Goal: Task Accomplishment & Management: Complete application form

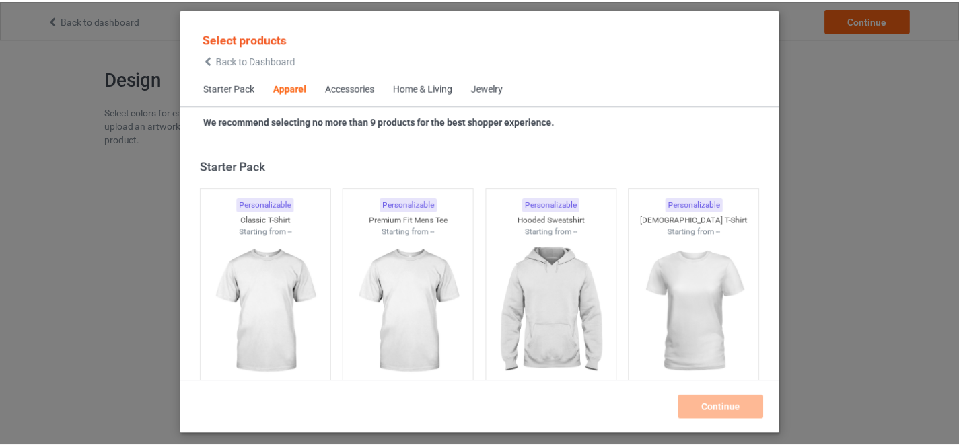
scroll to position [501, 0]
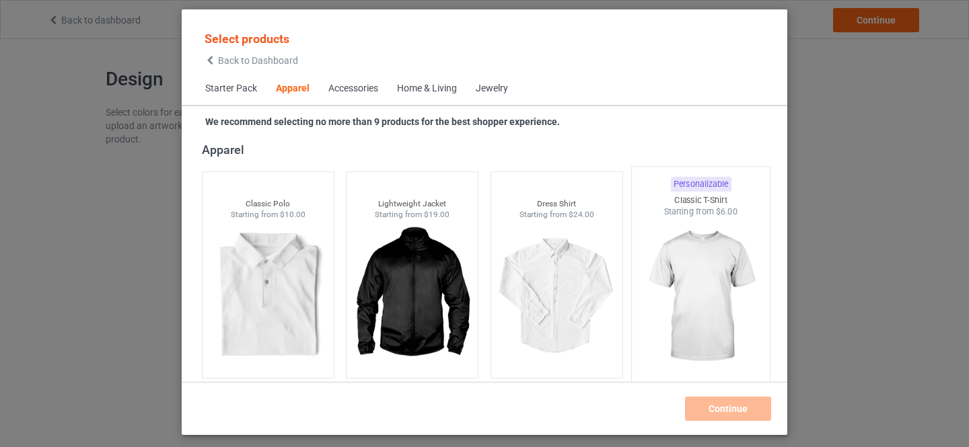
click at [689, 261] on img at bounding box center [701, 297] width 126 height 158
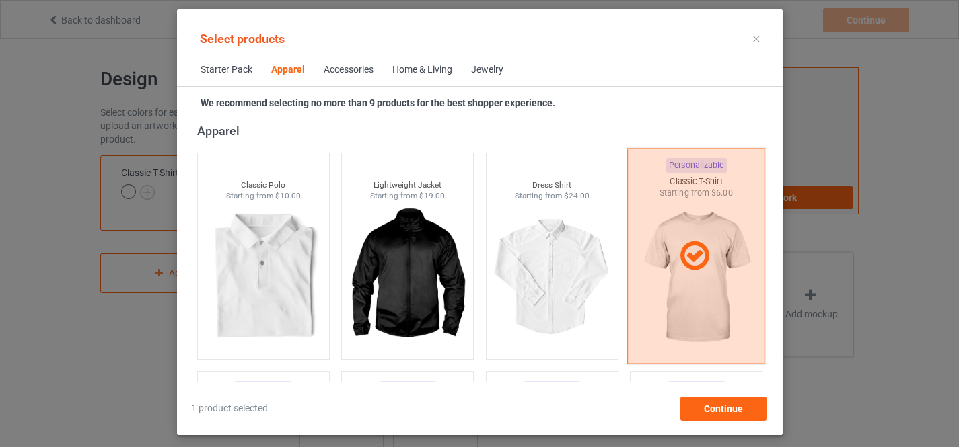
scroll to position [727, 0]
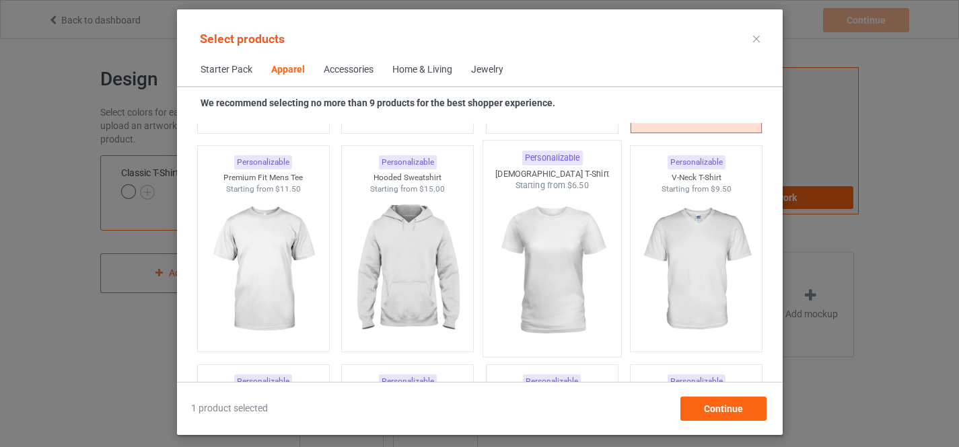
click at [544, 251] on img at bounding box center [551, 271] width 126 height 158
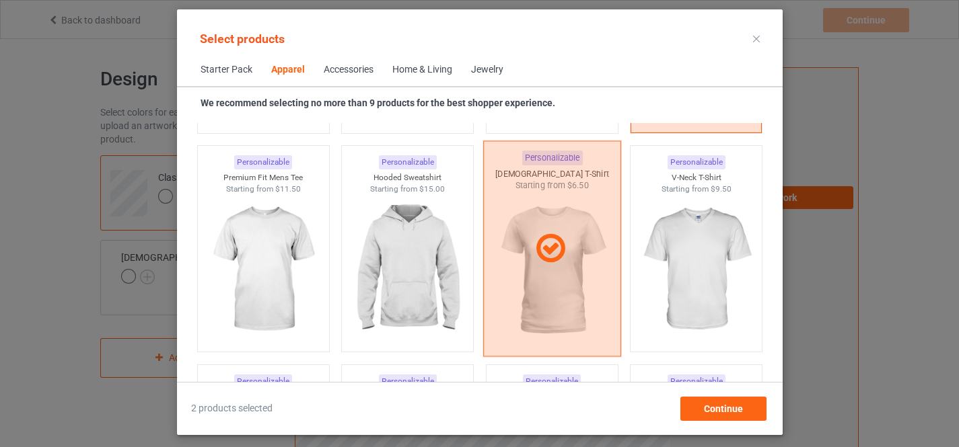
scroll to position [953, 0]
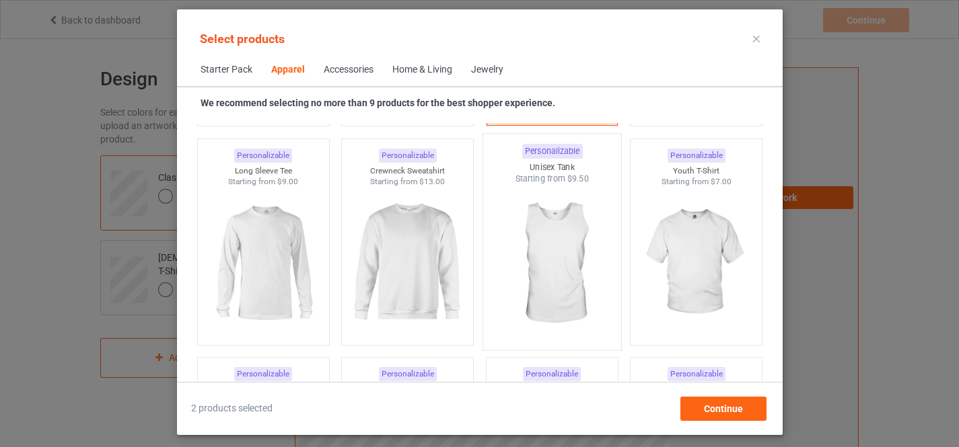
drag, startPoint x: 680, startPoint y: 240, endPoint x: 567, endPoint y: 240, distance: 112.4
click at [680, 240] on img at bounding box center [696, 263] width 120 height 151
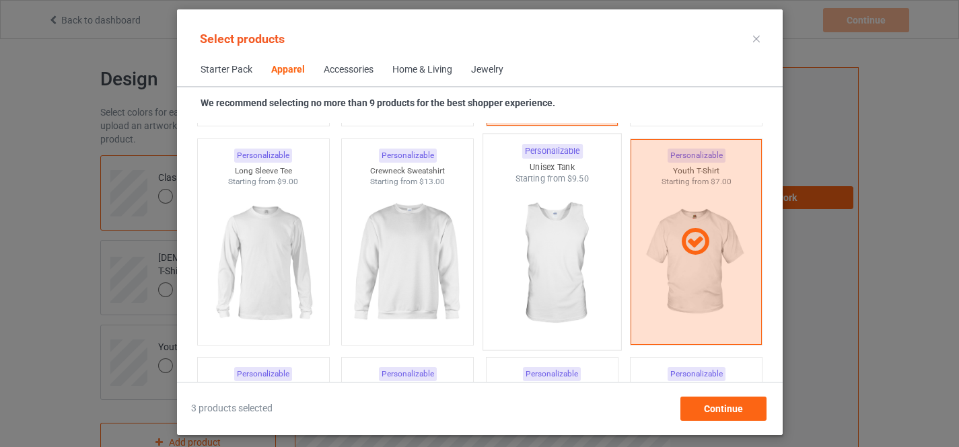
click at [559, 246] on img at bounding box center [551, 264] width 126 height 158
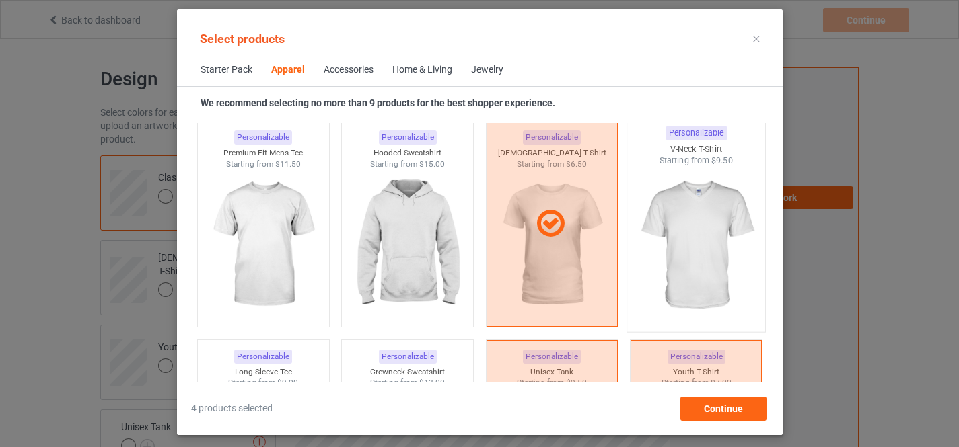
scroll to position [727, 0]
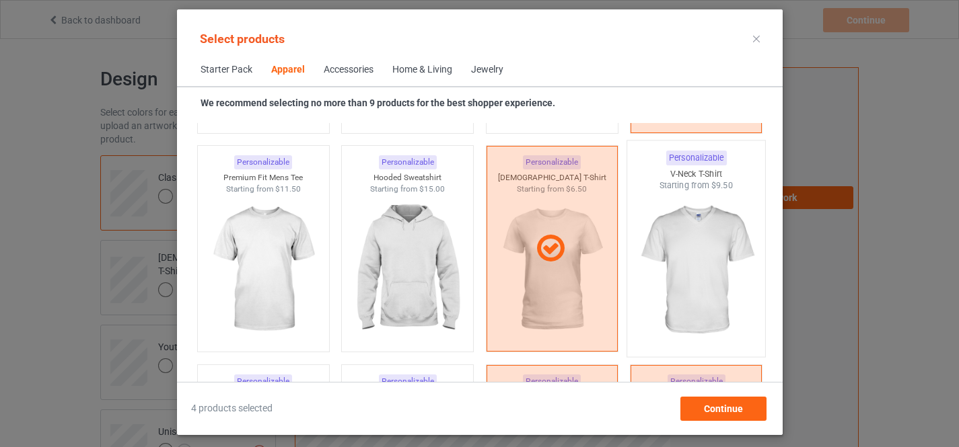
click at [682, 231] on img at bounding box center [695, 271] width 126 height 158
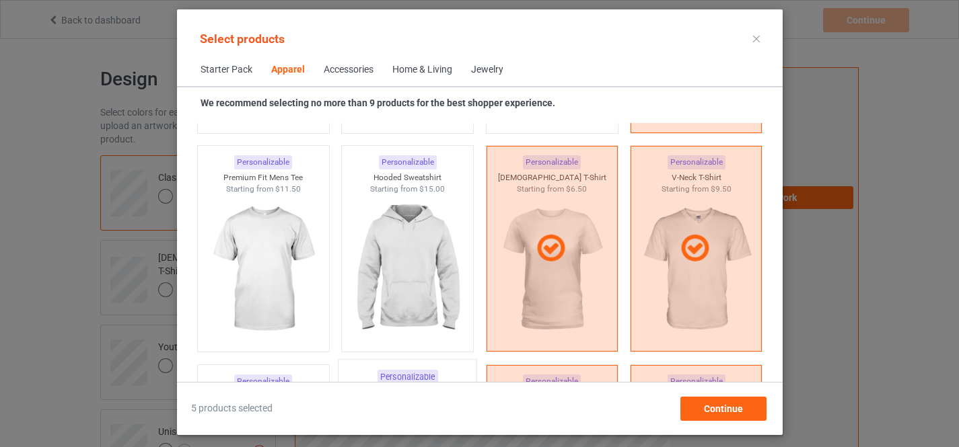
scroll to position [953, 0]
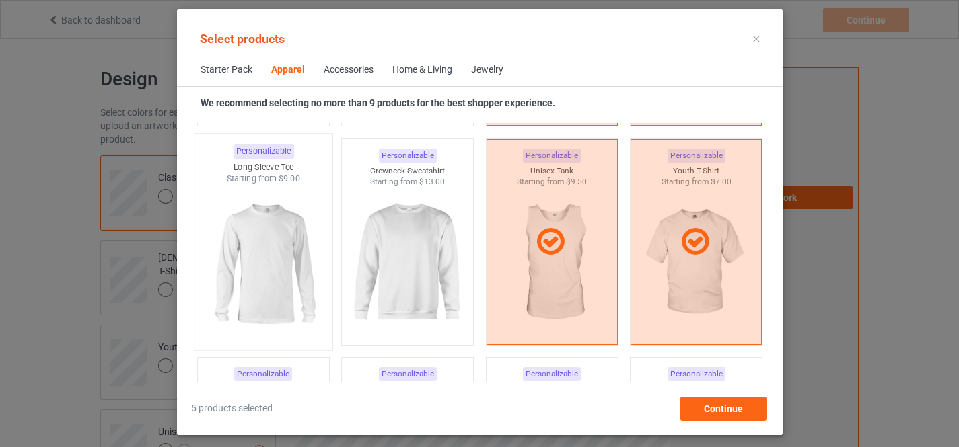
click at [268, 264] on img at bounding box center [263, 264] width 126 height 158
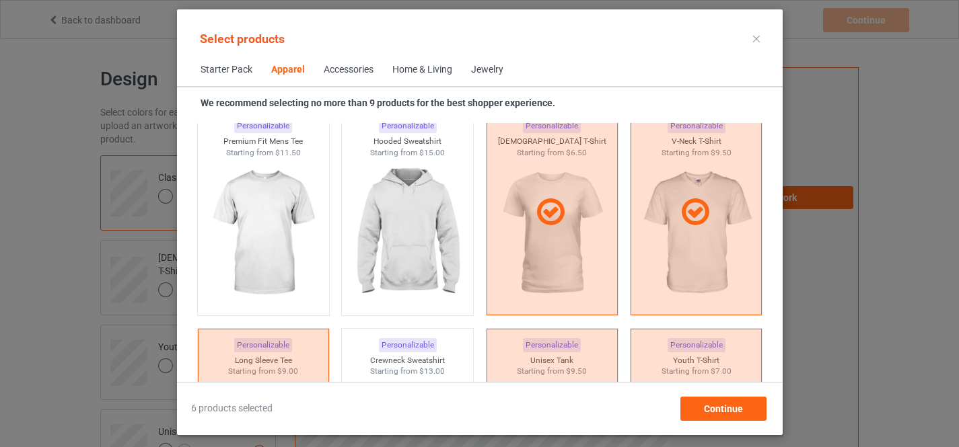
scroll to position [727, 0]
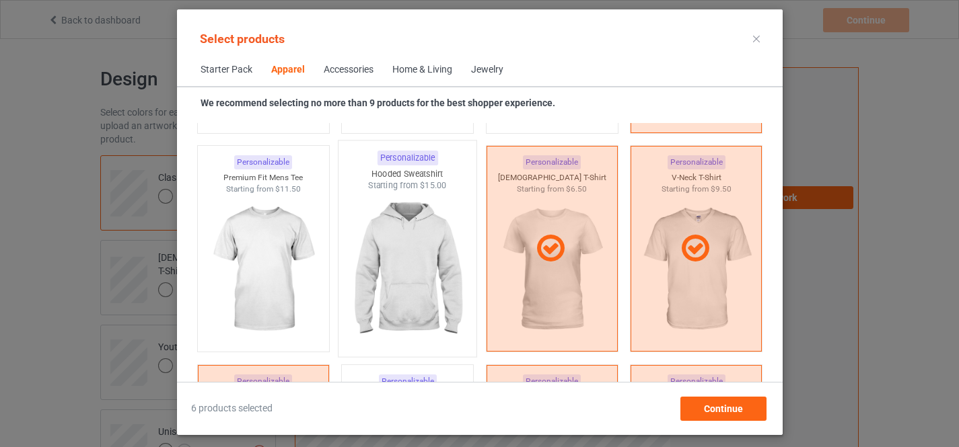
click at [409, 252] on img at bounding box center [407, 271] width 126 height 158
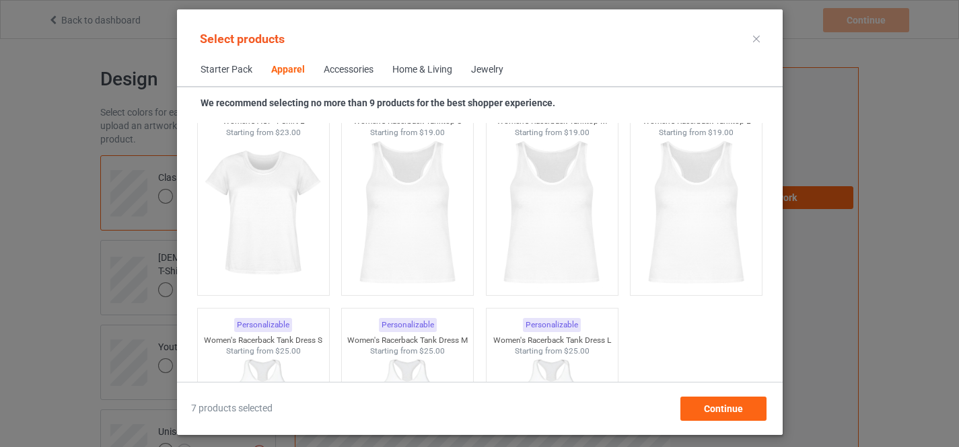
scroll to position [2762, 0]
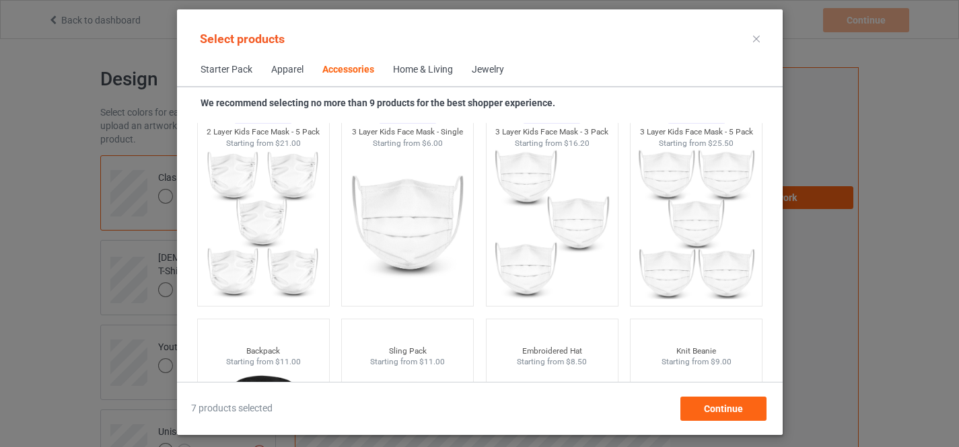
scroll to position [3892, 0]
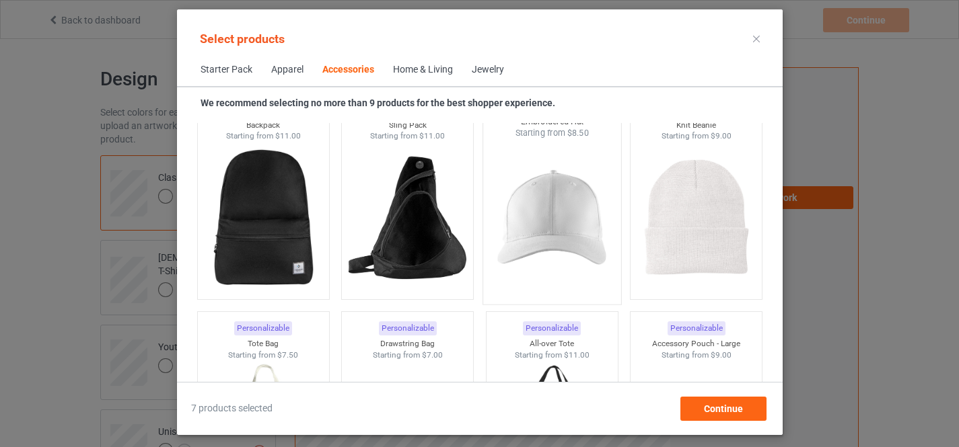
click at [536, 212] on img at bounding box center [551, 218] width 126 height 158
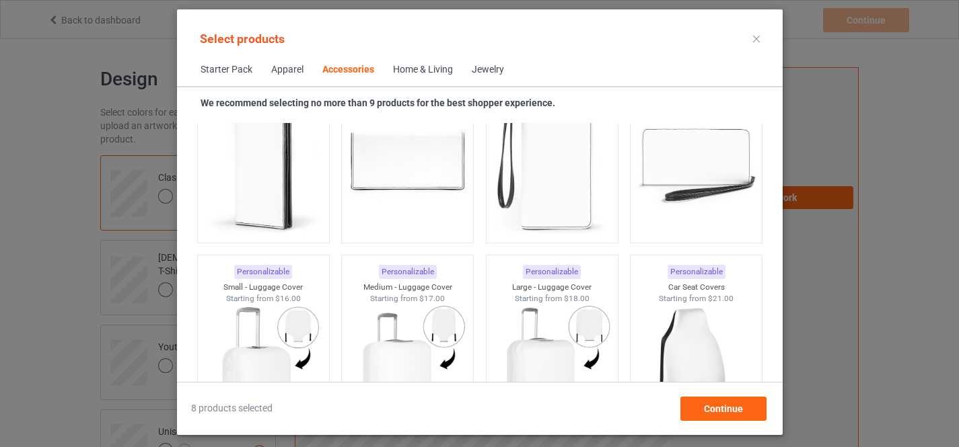
scroll to position [5927, 0]
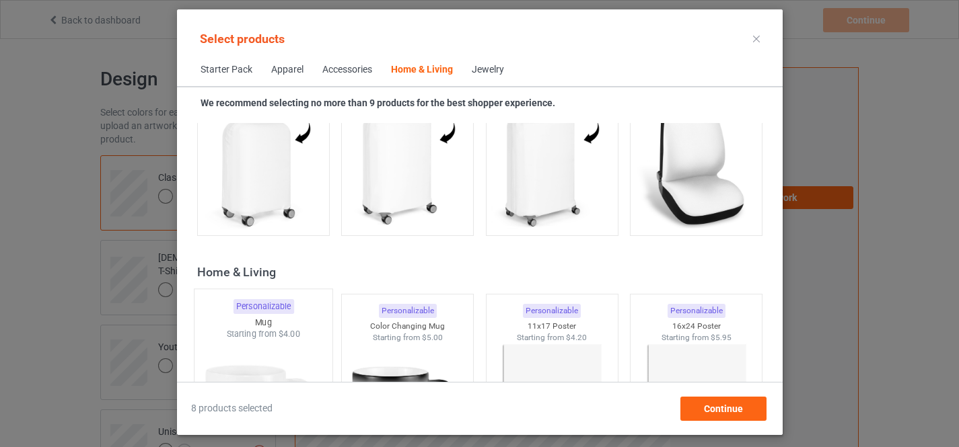
scroll to position [6153, 0]
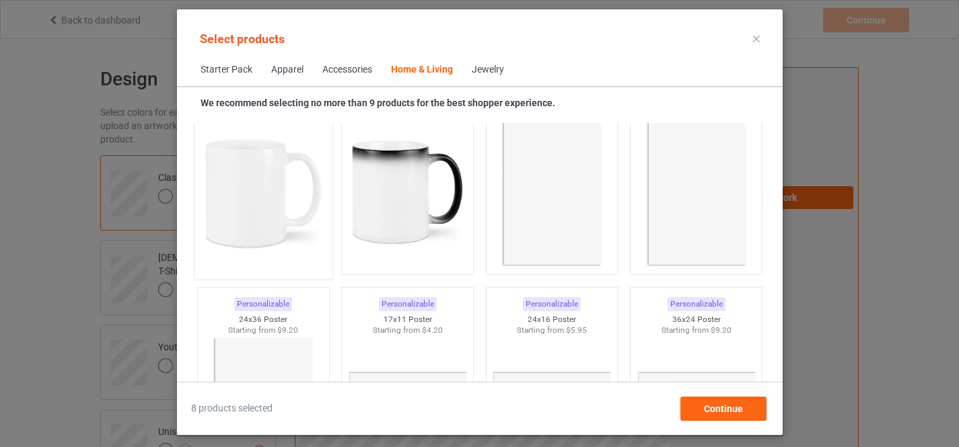
click at [246, 182] on img at bounding box center [263, 193] width 126 height 158
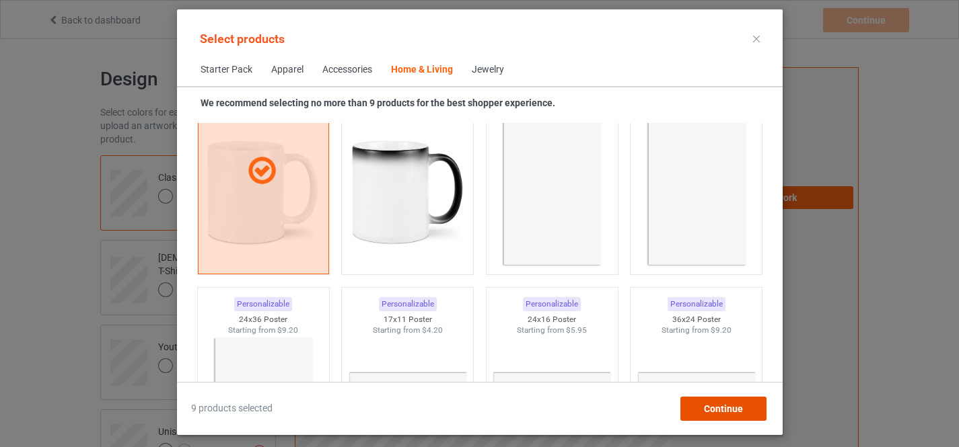
click at [717, 404] on span "Continue" at bounding box center [722, 409] width 39 height 11
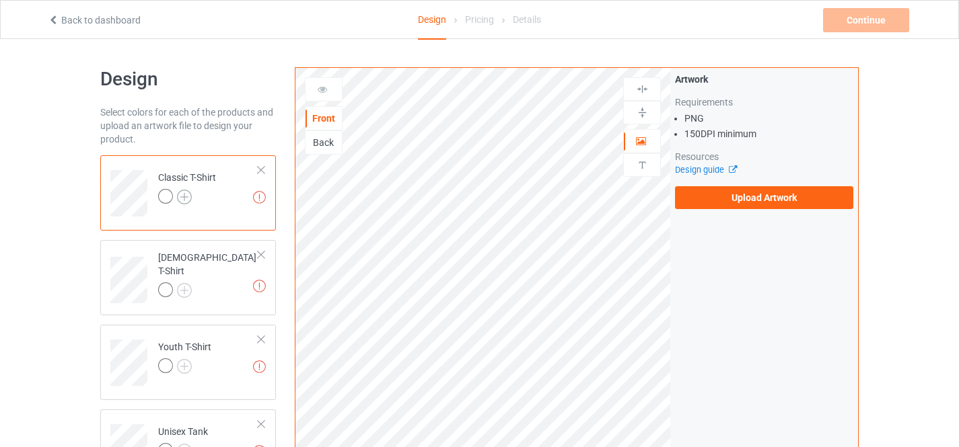
click at [184, 201] on img at bounding box center [184, 197] width 15 height 15
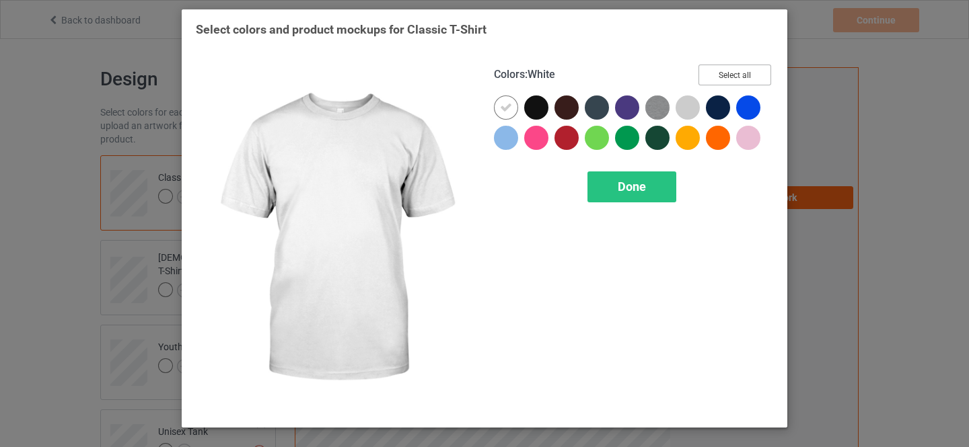
click at [727, 71] on button "Select all" at bounding box center [734, 75] width 73 height 21
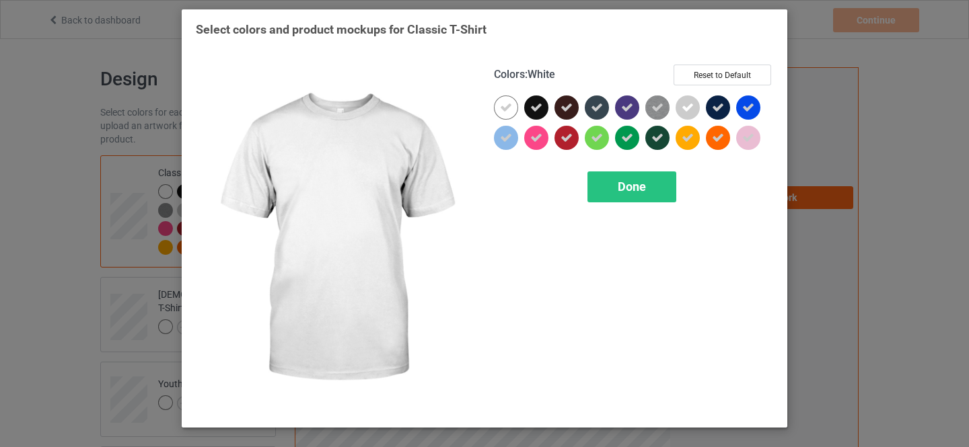
click at [503, 105] on icon at bounding box center [506, 108] width 12 height 12
click at [626, 189] on span "Done" at bounding box center [632, 187] width 28 height 14
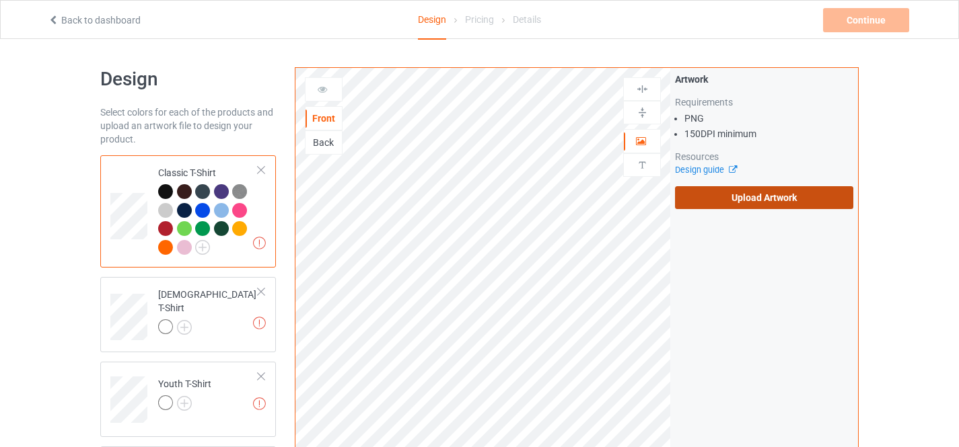
click at [753, 198] on label "Upload Artwork" at bounding box center [764, 197] width 178 height 23
click at [0, 0] on input "Upload Artwork" at bounding box center [0, 0] width 0 height 0
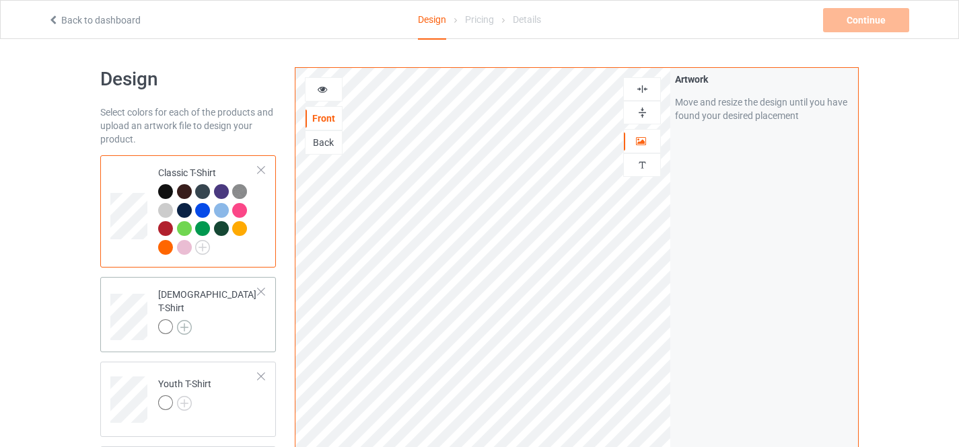
click at [185, 320] on img at bounding box center [184, 327] width 15 height 15
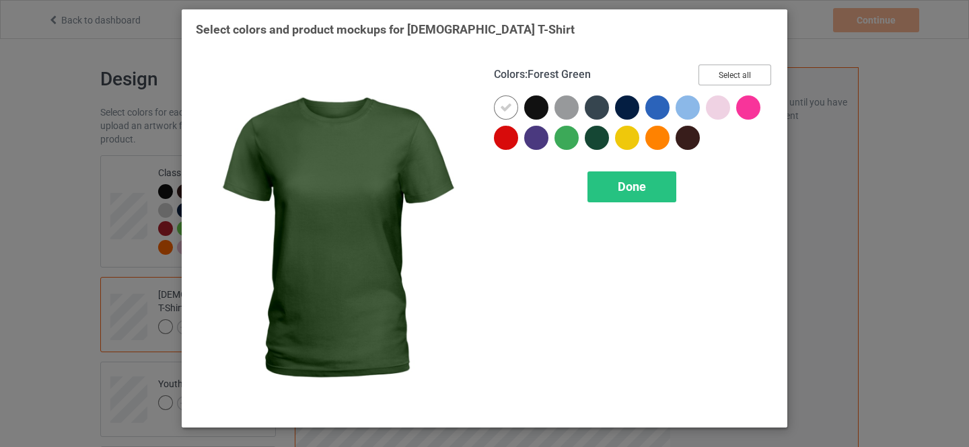
click at [728, 71] on button "Select all" at bounding box center [734, 75] width 73 height 21
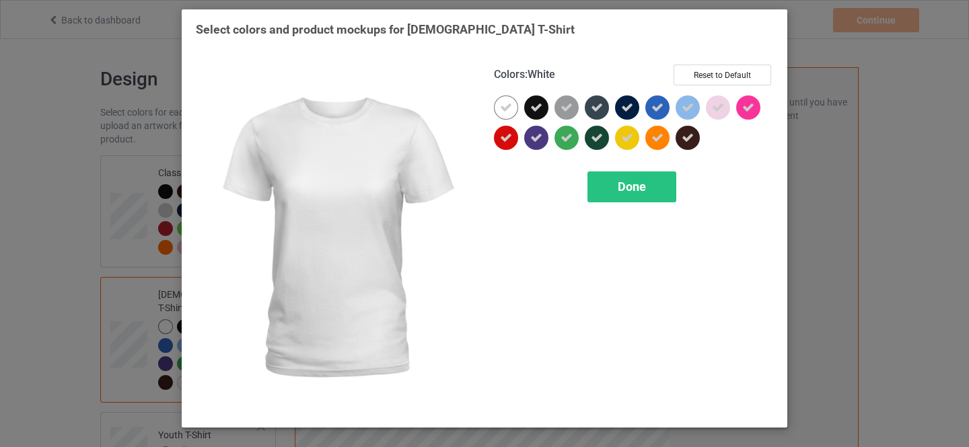
click at [503, 100] on div at bounding box center [506, 108] width 24 height 24
click at [621, 190] on span "Done" at bounding box center [632, 187] width 28 height 14
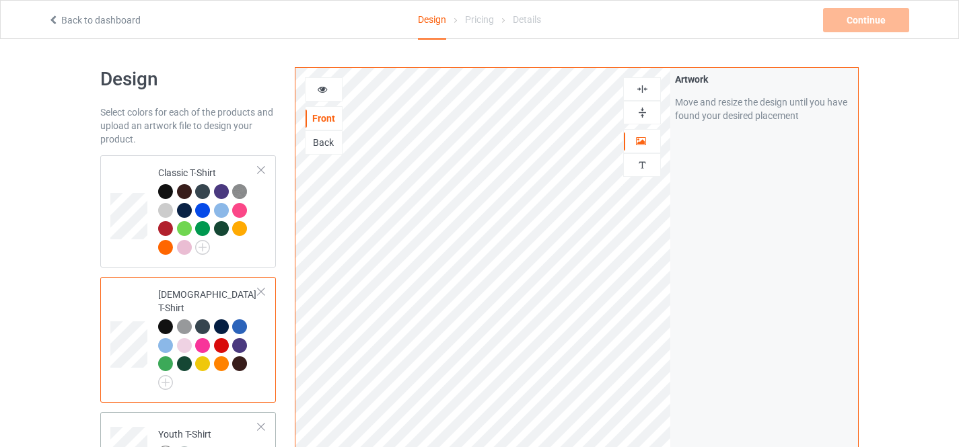
click at [182, 447] on img at bounding box center [184, 454] width 15 height 15
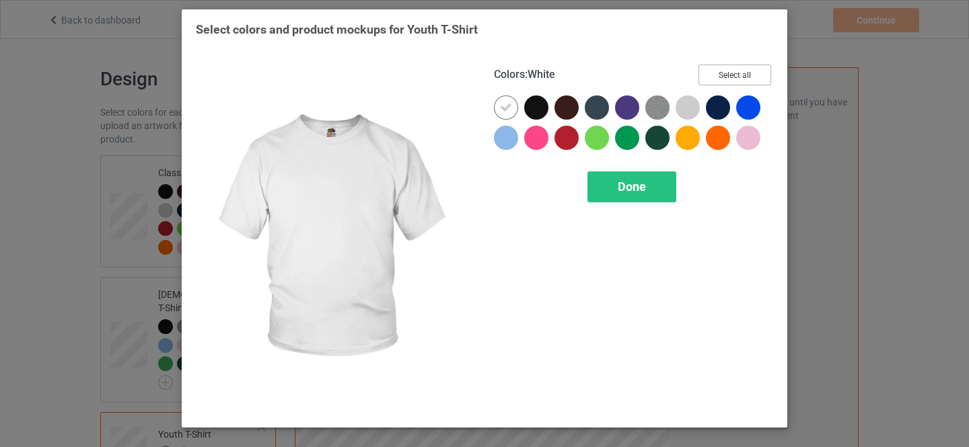
click at [733, 72] on button "Select all" at bounding box center [734, 75] width 73 height 21
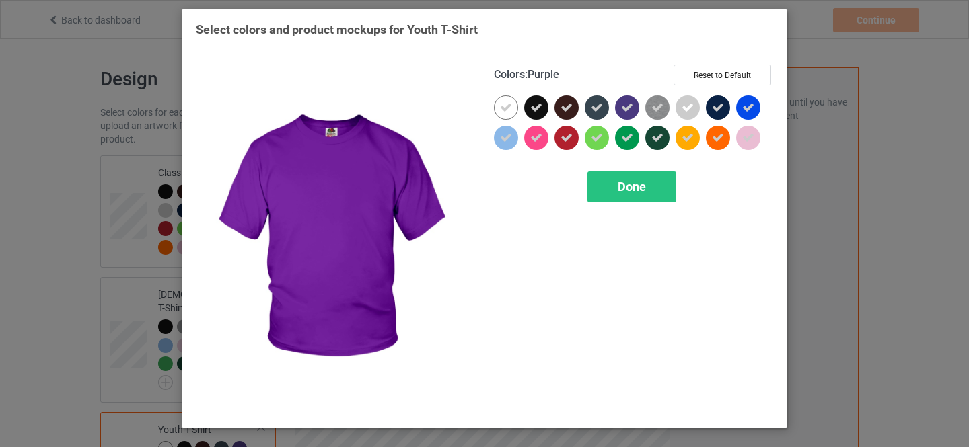
click at [508, 100] on div at bounding box center [506, 108] width 24 height 24
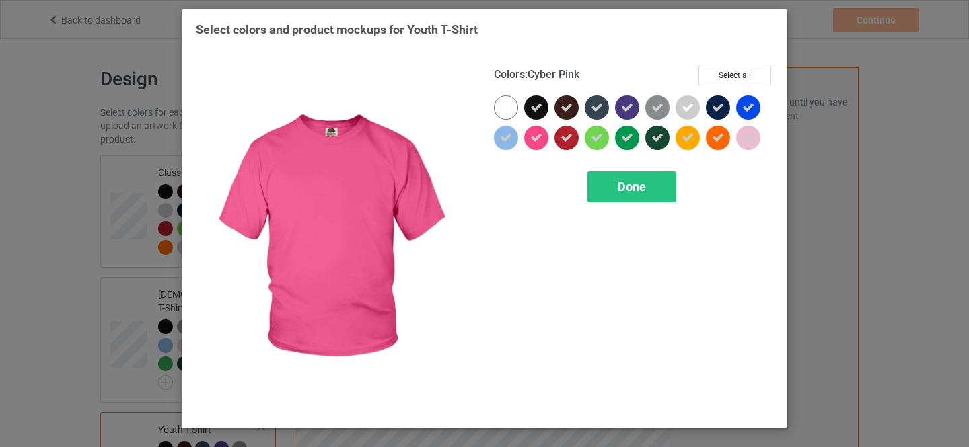
click at [624, 183] on span "Done" at bounding box center [632, 187] width 28 height 14
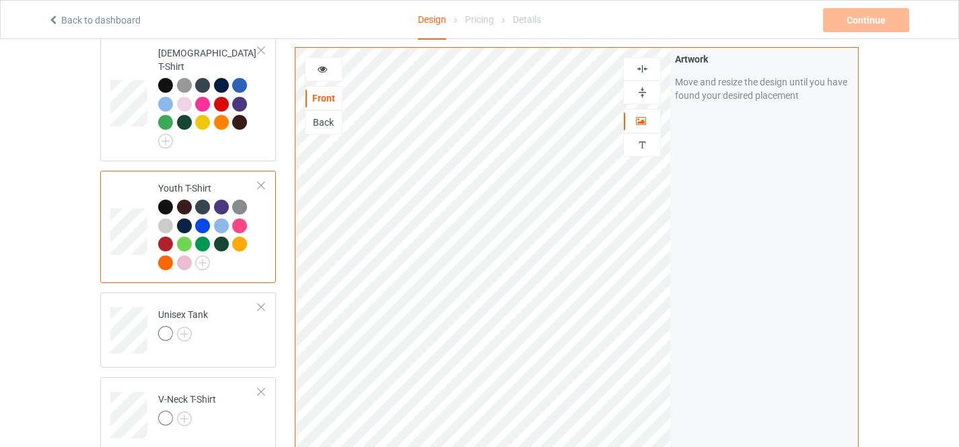
scroll to position [269, 0]
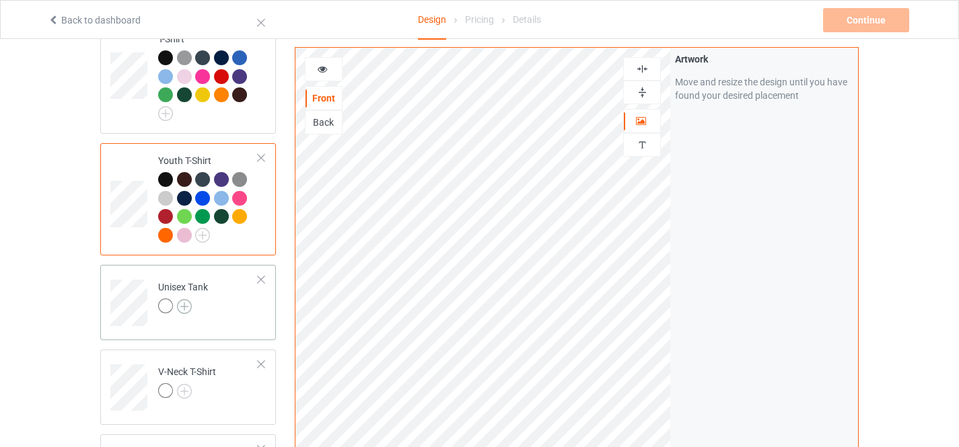
click at [187, 299] on img at bounding box center [184, 306] width 15 height 15
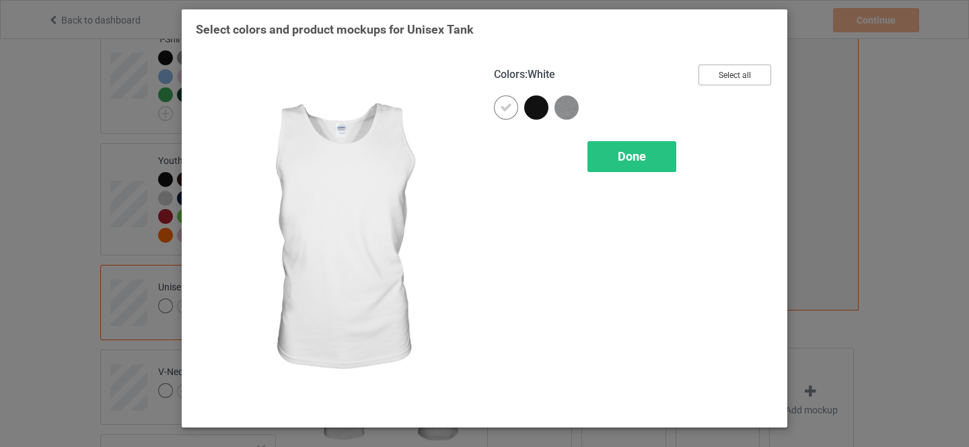
click at [728, 74] on button "Select all" at bounding box center [734, 75] width 73 height 21
click at [504, 108] on icon at bounding box center [506, 108] width 12 height 12
click at [628, 163] on span "Done" at bounding box center [632, 156] width 28 height 14
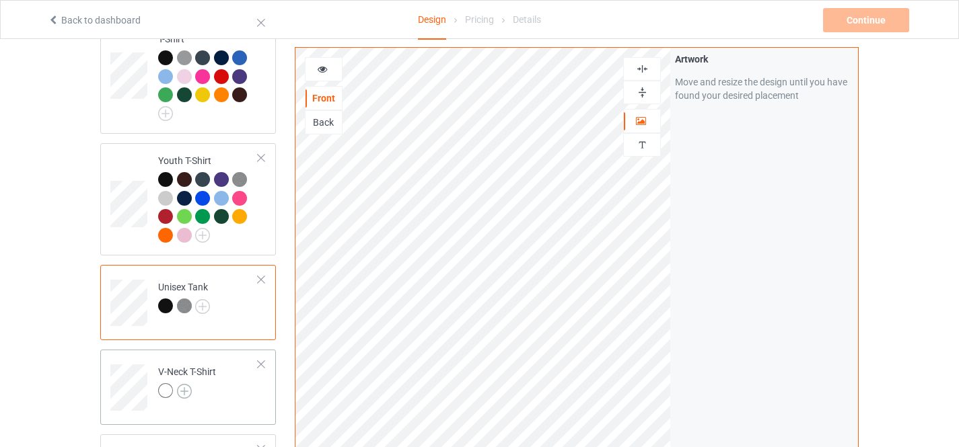
click at [182, 384] on img at bounding box center [184, 391] width 15 height 15
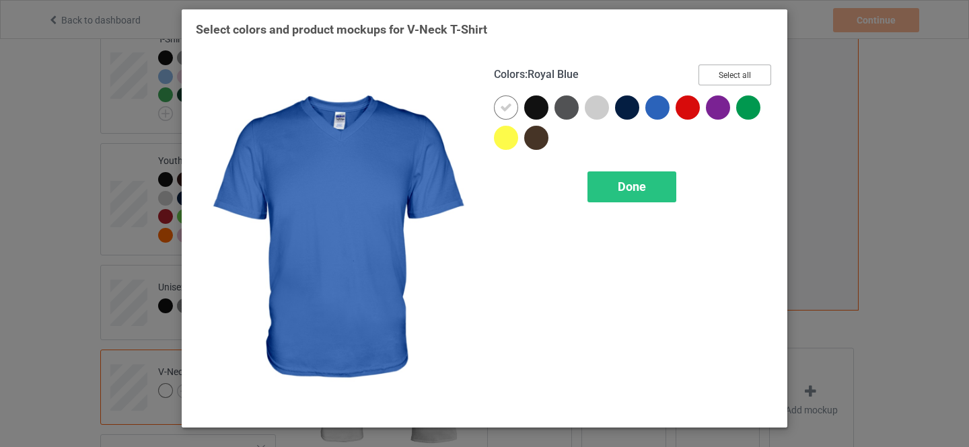
click at [733, 75] on button "Select all" at bounding box center [734, 75] width 73 height 21
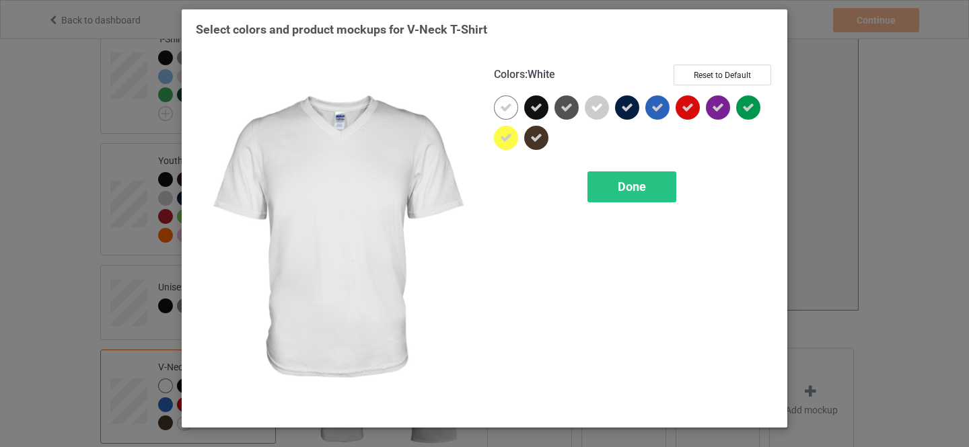
click at [511, 103] on icon at bounding box center [506, 108] width 12 height 12
click at [626, 188] on span "Done" at bounding box center [632, 187] width 28 height 14
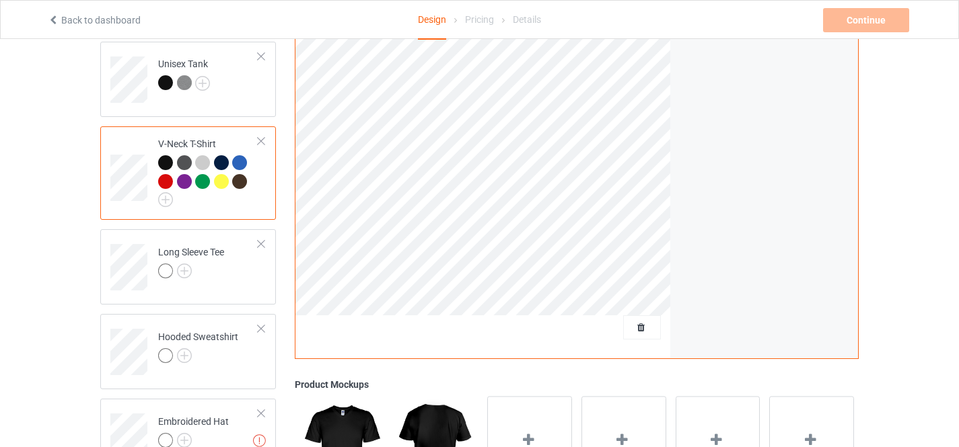
scroll to position [538, 0]
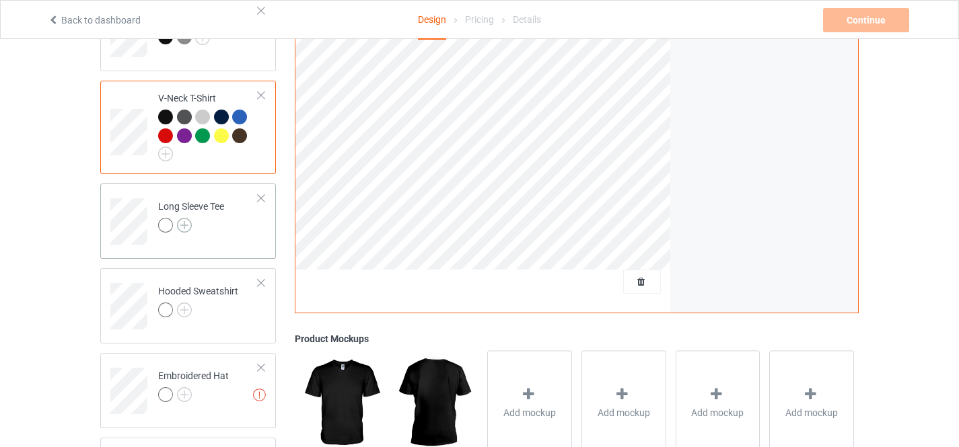
click at [186, 218] on img at bounding box center [184, 225] width 15 height 15
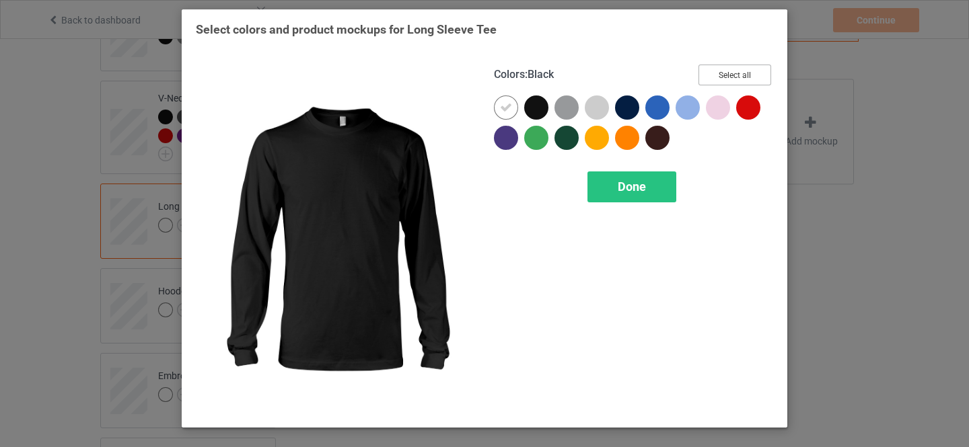
click at [728, 74] on button "Select all" at bounding box center [734, 75] width 73 height 21
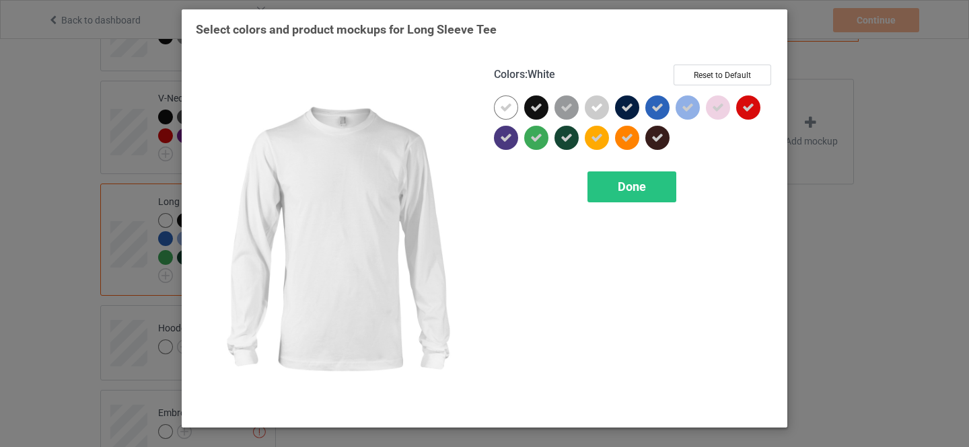
click at [509, 112] on icon at bounding box center [506, 108] width 12 height 12
click at [621, 188] on span "Done" at bounding box center [632, 187] width 28 height 14
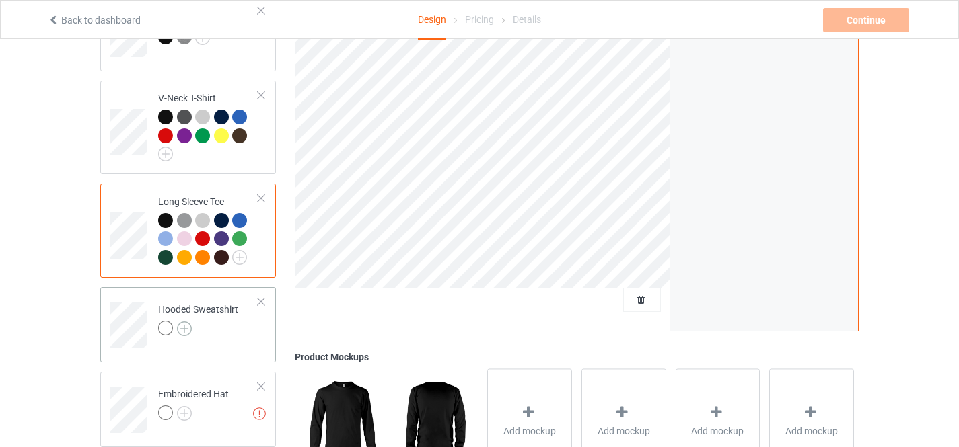
click at [184, 322] on img at bounding box center [184, 329] width 15 height 15
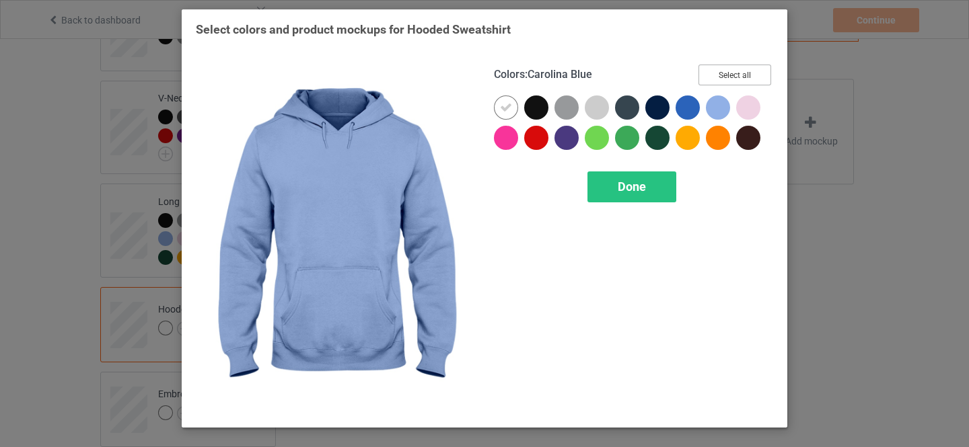
click at [737, 78] on button "Select all" at bounding box center [734, 75] width 73 height 21
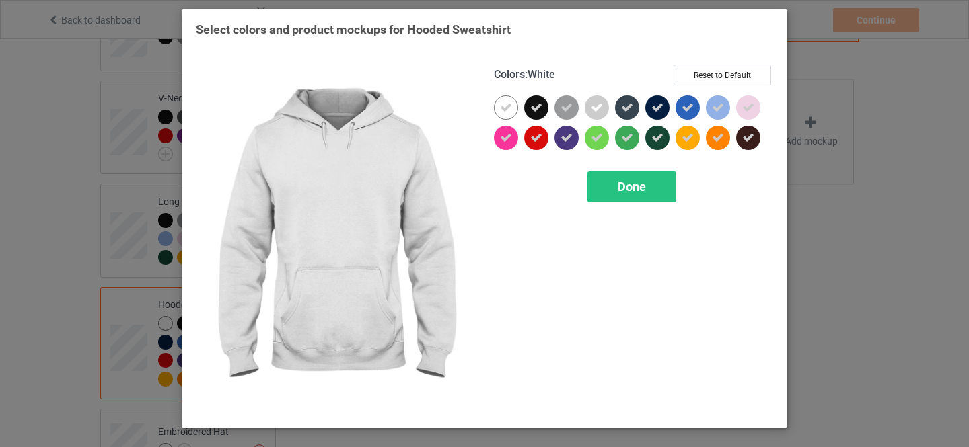
click at [509, 108] on icon at bounding box center [506, 108] width 12 height 12
click at [626, 189] on span "Done" at bounding box center [632, 187] width 28 height 14
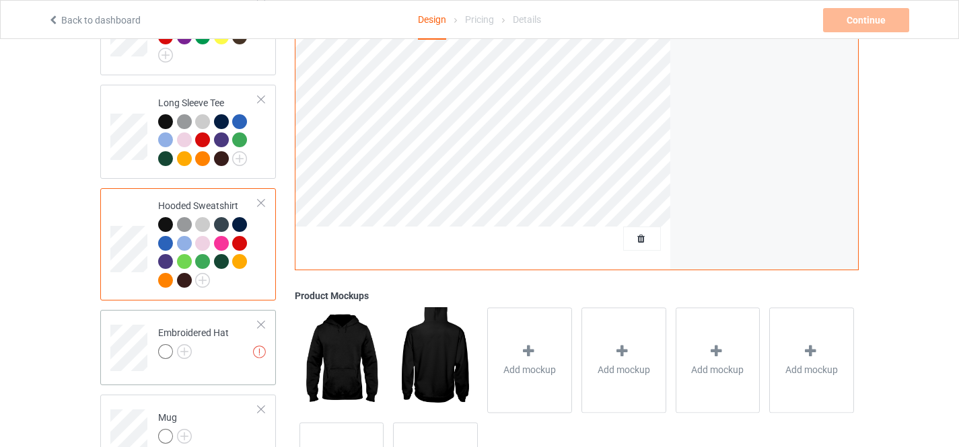
scroll to position [673, 0]
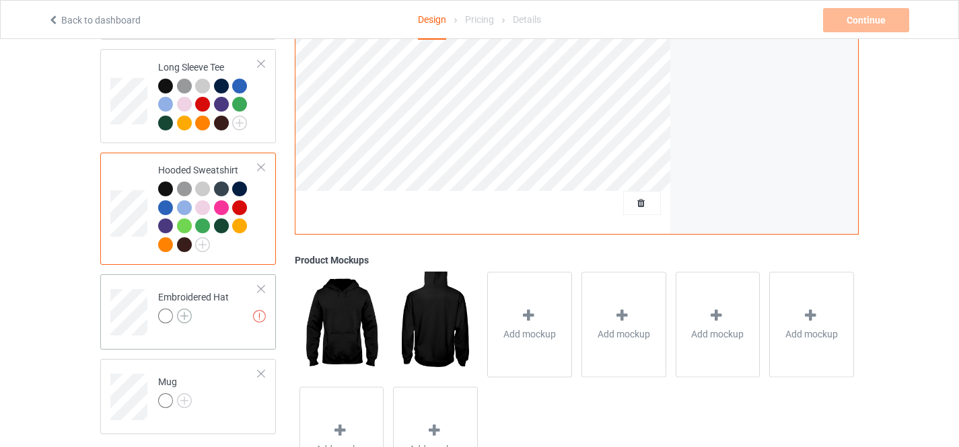
click at [186, 309] on img at bounding box center [184, 316] width 15 height 15
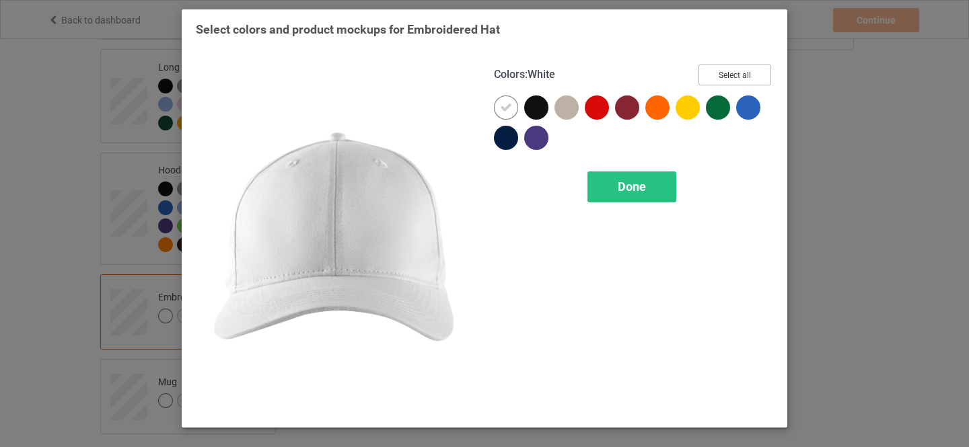
click at [731, 76] on button "Select all" at bounding box center [734, 75] width 73 height 21
click at [510, 106] on icon at bounding box center [506, 108] width 12 height 12
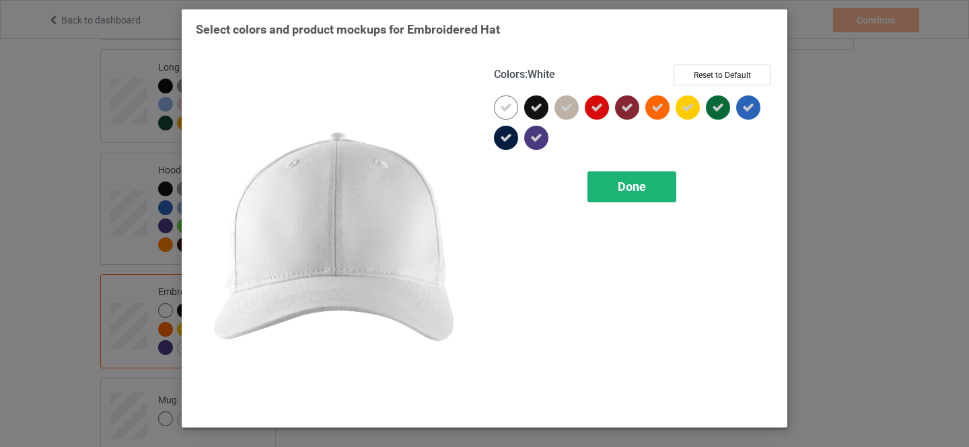
click at [632, 185] on span "Done" at bounding box center [632, 187] width 28 height 14
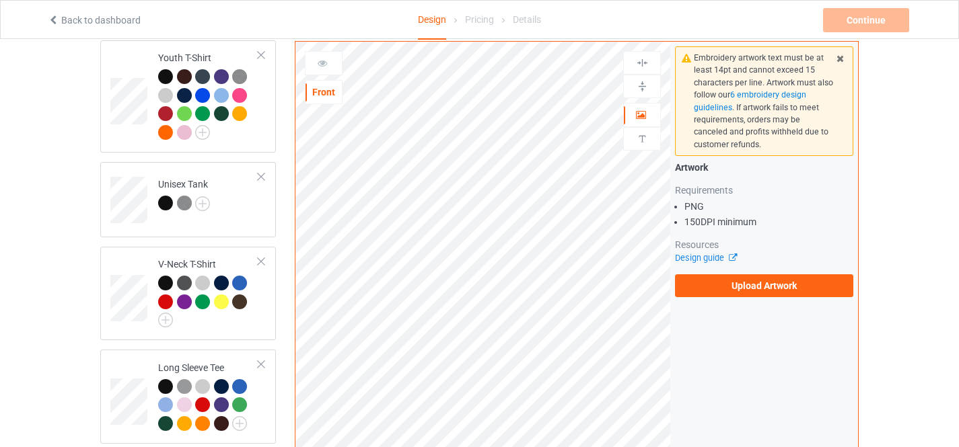
scroll to position [336, 0]
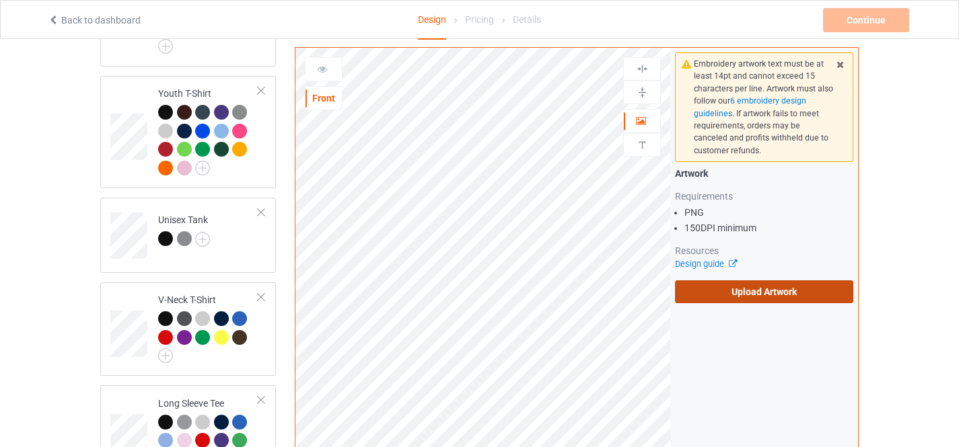
click at [751, 293] on label "Upload Artwork" at bounding box center [764, 292] width 178 height 23
click at [0, 0] on input "Upload Artwork" at bounding box center [0, 0] width 0 height 0
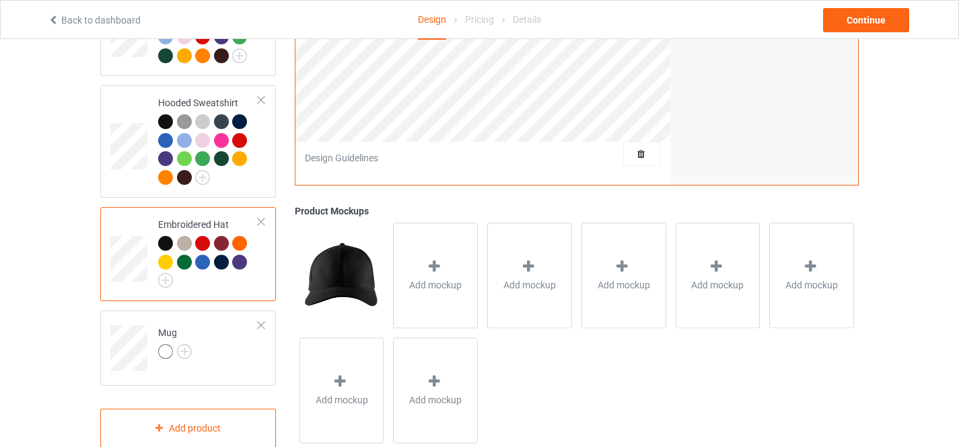
scroll to position [761, 0]
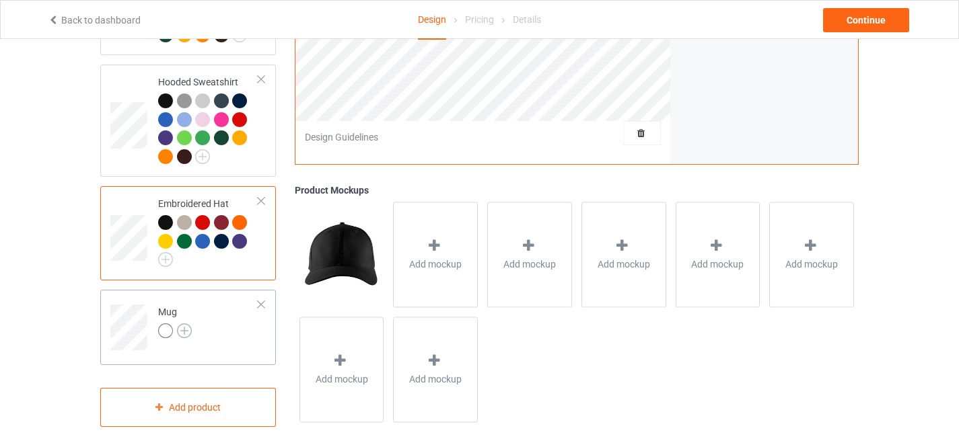
click at [183, 324] on img at bounding box center [184, 331] width 15 height 15
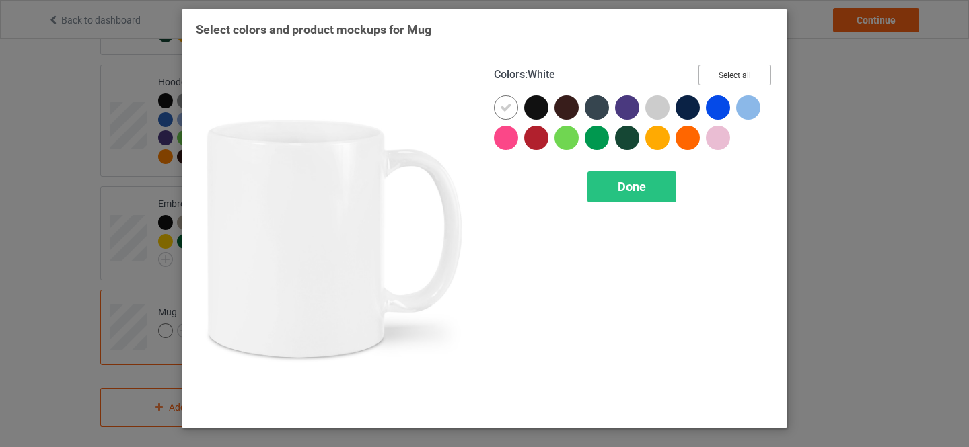
click at [727, 79] on button "Select all" at bounding box center [734, 75] width 73 height 21
click at [503, 108] on icon at bounding box center [506, 108] width 12 height 12
click at [610, 184] on div "Done" at bounding box center [631, 187] width 89 height 31
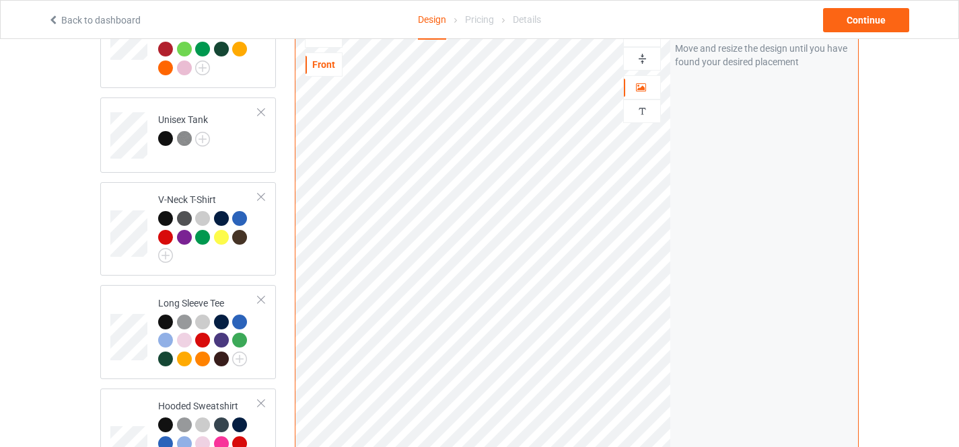
scroll to position [425, 0]
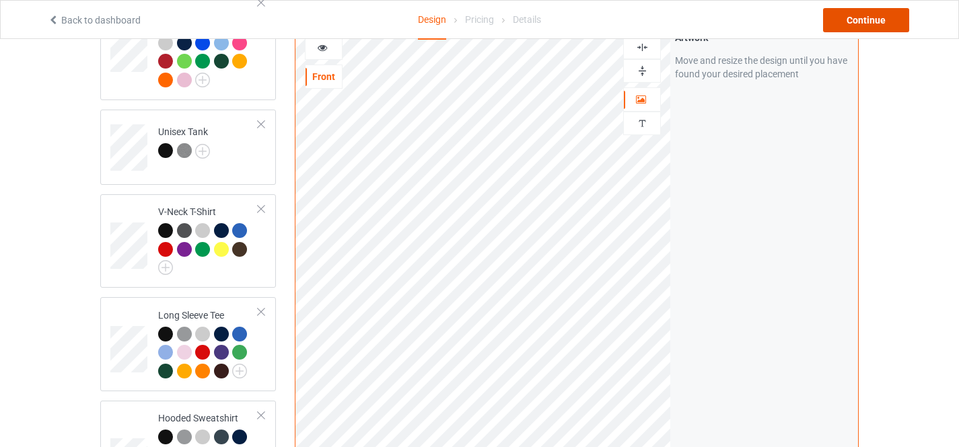
click at [861, 17] on div "Continue" at bounding box center [866, 20] width 86 height 24
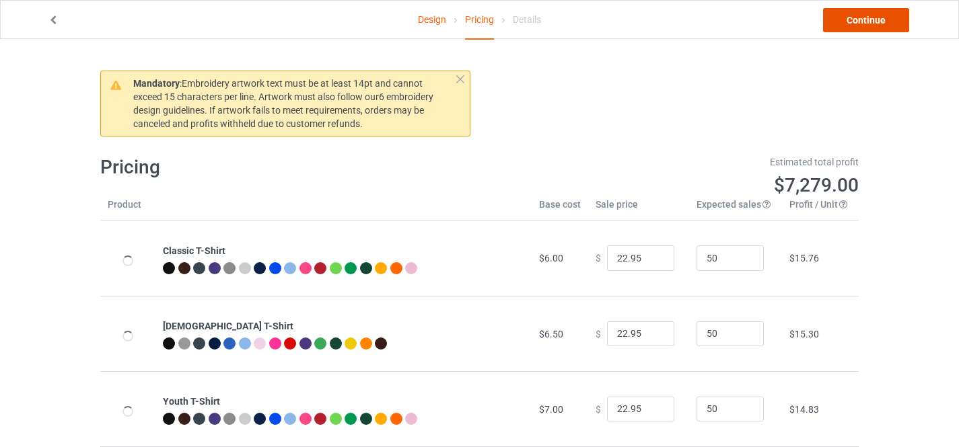
click at [861, 17] on link "Continue" at bounding box center [866, 20] width 86 height 24
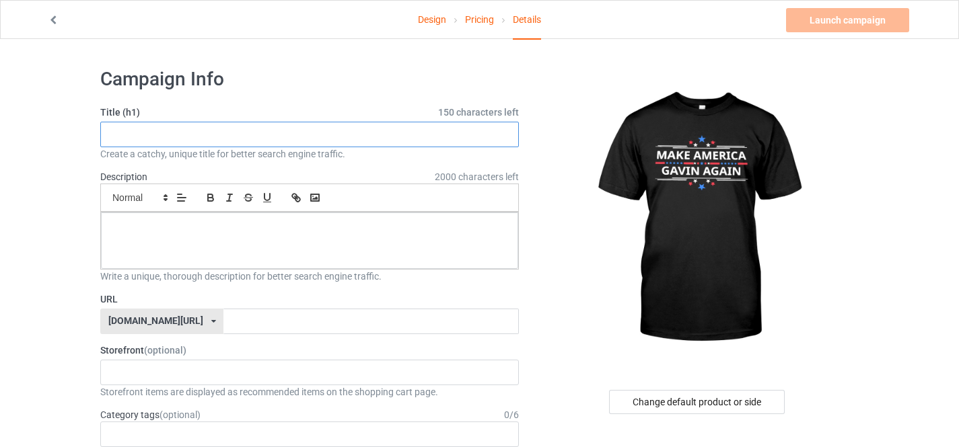
click at [170, 130] on input "text" at bounding box center [309, 135] width 418 height 26
type input "Make America [PERSON_NAME] Again"
click at [269, 253] on div at bounding box center [309, 241] width 417 height 57
click at [260, 316] on input "text" at bounding box center [370, 322] width 295 height 26
paste input "Make America [PERSON_NAME] Again"
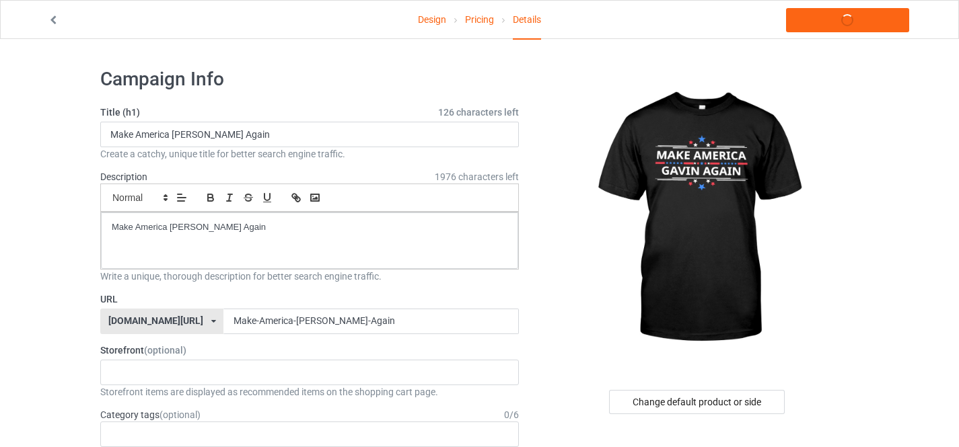
click at [154, 320] on div "[DOMAIN_NAME][URL]" at bounding box center [155, 320] width 95 height 9
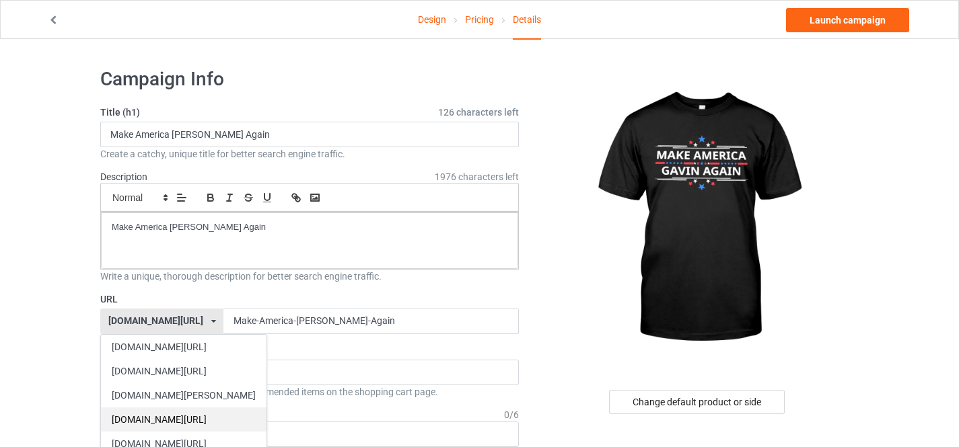
click at [169, 415] on div "[DOMAIN_NAME][URL]" at bounding box center [184, 420] width 166 height 24
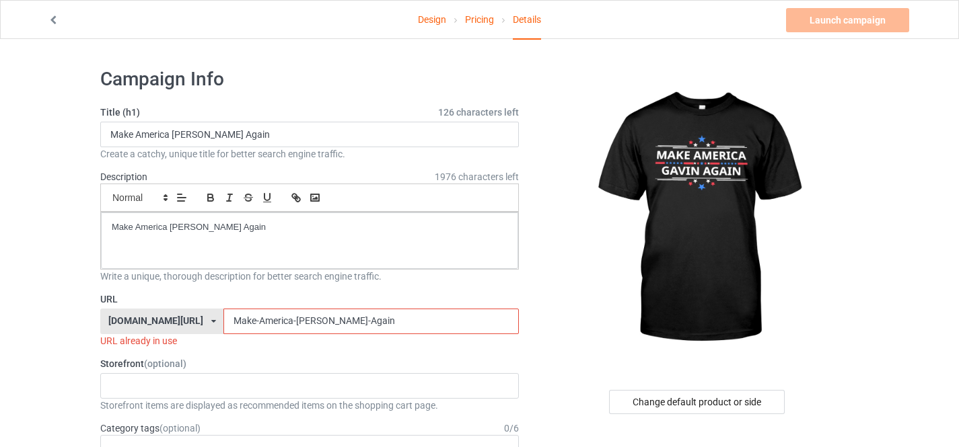
click at [278, 324] on input "Make-America-[PERSON_NAME]-Again" at bounding box center [370, 322] width 295 height 26
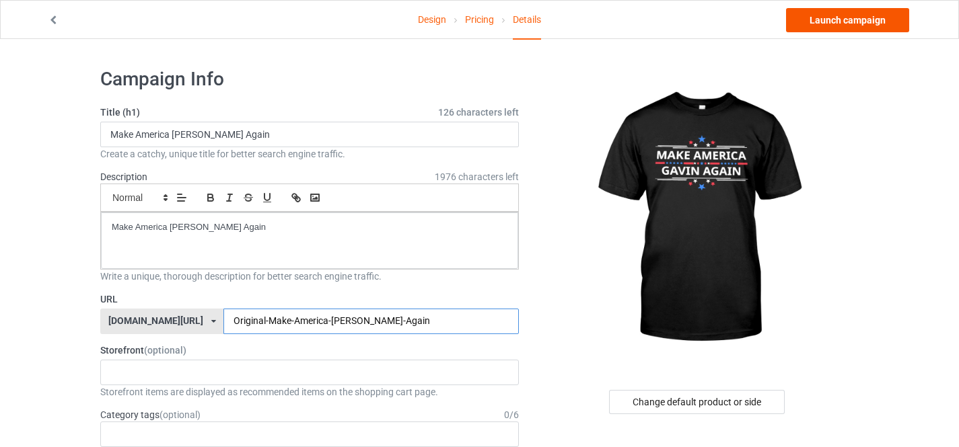
type input "Original-Make-America-[PERSON_NAME]-Again"
click at [842, 23] on link "Launch campaign" at bounding box center [847, 20] width 123 height 24
